Goal: Consume media (video, audio)

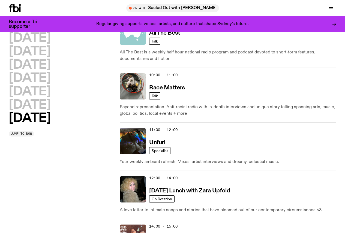
scroll to position [189, 0]
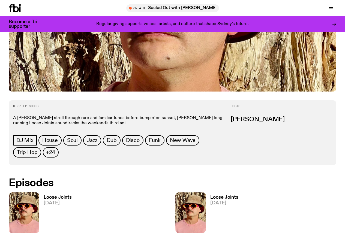
scroll to position [188, 0]
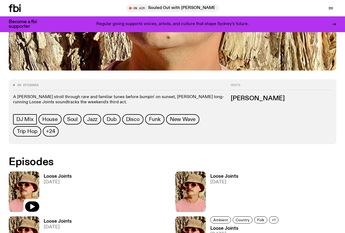
click at [29, 171] on img at bounding box center [24, 191] width 31 height 41
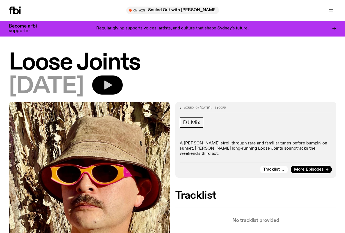
click at [112, 86] on icon "button" at bounding box center [108, 85] width 8 height 9
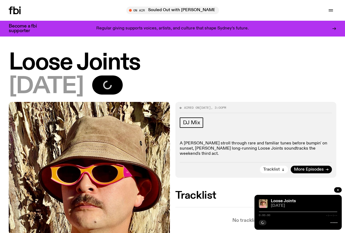
click at [281, 171] on button "Tracklist" at bounding box center [274, 170] width 28 height 8
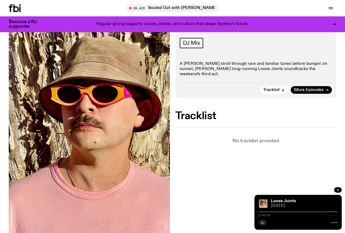
scroll to position [75, 0]
click at [336, 188] on button "button" at bounding box center [338, 189] width 8 height 5
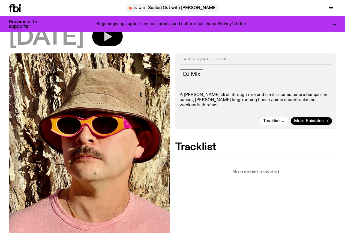
scroll to position [0, 0]
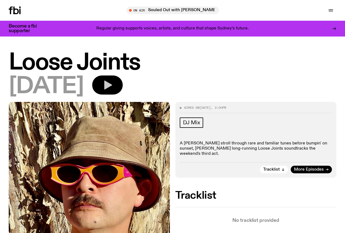
click at [123, 87] on button "button" at bounding box center [107, 84] width 31 height 19
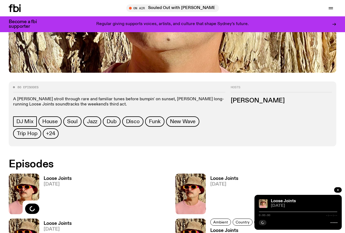
scroll to position [184, 0]
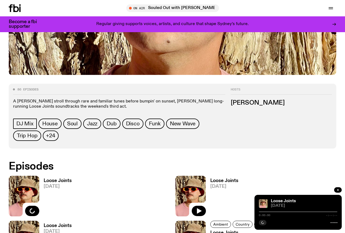
click at [175, 176] on img at bounding box center [190, 196] width 31 height 41
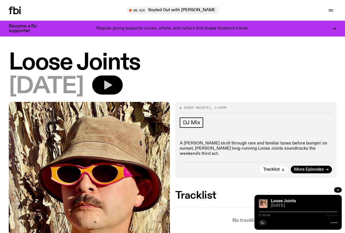
click at [113, 89] on icon "button" at bounding box center [107, 85] width 11 height 11
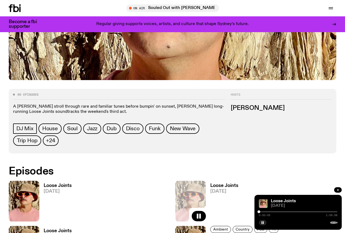
scroll to position [180, 0]
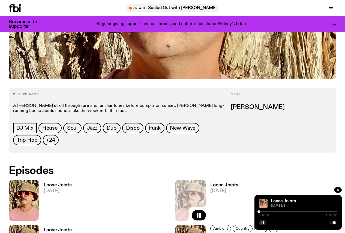
click at [336, 188] on button "button" at bounding box center [338, 189] width 8 height 5
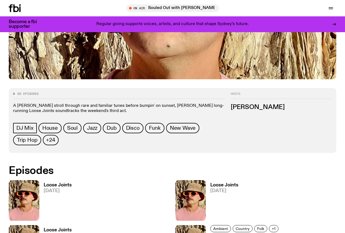
click at [55, 183] on h3 "Loose Joints" at bounding box center [58, 185] width 28 height 5
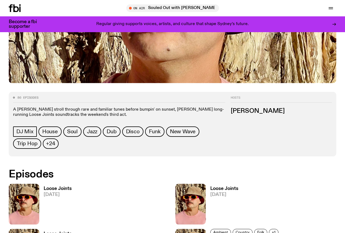
scroll to position [175, 0]
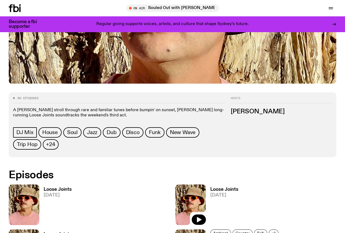
click at [175, 184] on img at bounding box center [190, 204] width 31 height 41
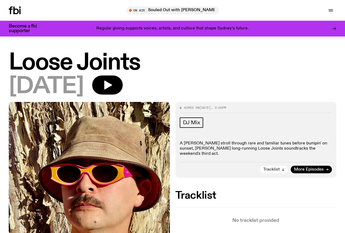
click at [274, 171] on span "Tracklist" at bounding box center [271, 170] width 17 height 4
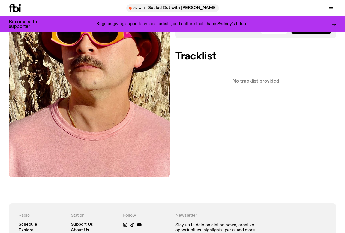
scroll to position [157, 0]
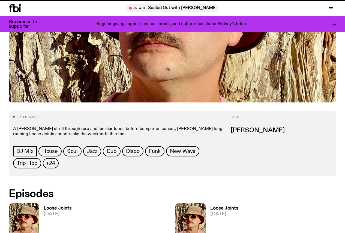
scroll to position [175, 0]
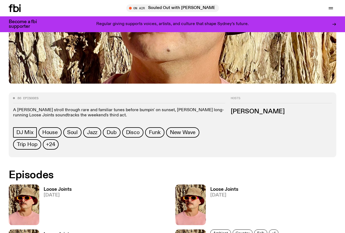
click at [50, 193] on span "[DATE]" at bounding box center [58, 195] width 28 height 5
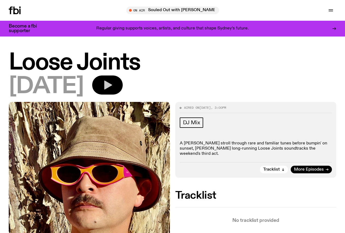
click at [113, 85] on icon "button" at bounding box center [107, 85] width 11 height 11
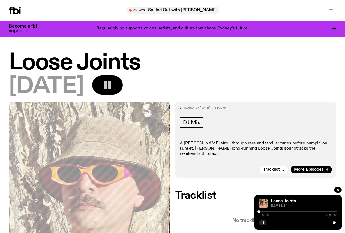
click at [317, 211] on div "0:00:06 2:00:00" at bounding box center [297, 213] width 78 height 7
click at [318, 211] on div at bounding box center [297, 211] width 78 height 1
click at [314, 211] on div at bounding box center [278, 211] width 78 height 1
click at [309, 211] on div at bounding box center [275, 211] width 78 height 1
click at [312, 211] on div at bounding box center [297, 211] width 78 height 1
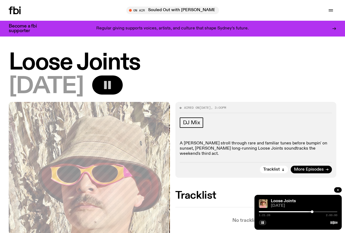
click at [313, 211] on div "1:21:26 2:00:00" at bounding box center [297, 213] width 78 height 7
click at [314, 212] on div at bounding box center [297, 211] width 78 height 1
click at [317, 211] on div at bounding box center [297, 211] width 78 height 1
click at [320, 211] on div at bounding box center [297, 211] width 78 height 1
click at [310, 211] on div at bounding box center [280, 211] width 78 height 1
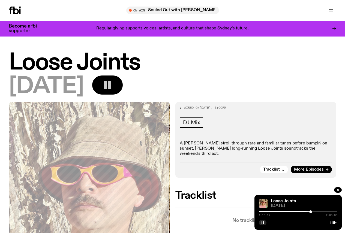
click at [306, 211] on div at bounding box center [271, 211] width 78 height 1
click at [309, 211] on div "1:13:23 2:00:00" at bounding box center [297, 213] width 78 height 7
click at [311, 212] on div at bounding box center [297, 211] width 78 height 1
click at [314, 211] on div at bounding box center [297, 211] width 78 height 1
click at [317, 212] on div "1:25:26 2:00:00" at bounding box center [297, 213] width 78 height 7
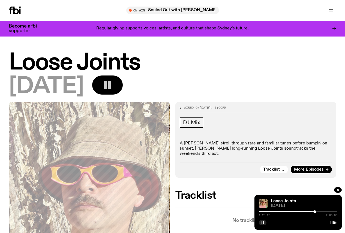
click at [320, 211] on div "1:25:29 2:00:00" at bounding box center [297, 213] width 78 height 7
click at [320, 212] on div "1:25:30 2:00:00" at bounding box center [297, 213] width 78 height 7
click at [320, 211] on div at bounding box center [297, 211] width 78 height 1
click at [305, 211] on div "1:33:46 2:00:00" at bounding box center [297, 213] width 78 height 7
click at [309, 212] on div at bounding box center [280, 211] width 78 height 1
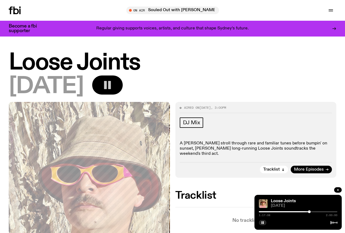
click at [306, 211] on div at bounding box center [269, 211] width 78 height 1
click at [308, 211] on div at bounding box center [297, 211] width 78 height 1
click at [309, 211] on div at bounding box center [297, 211] width 78 height 1
click at [337, 189] on icon "button" at bounding box center [338, 190] width 2 height 2
